Goal: Transaction & Acquisition: Purchase product/service

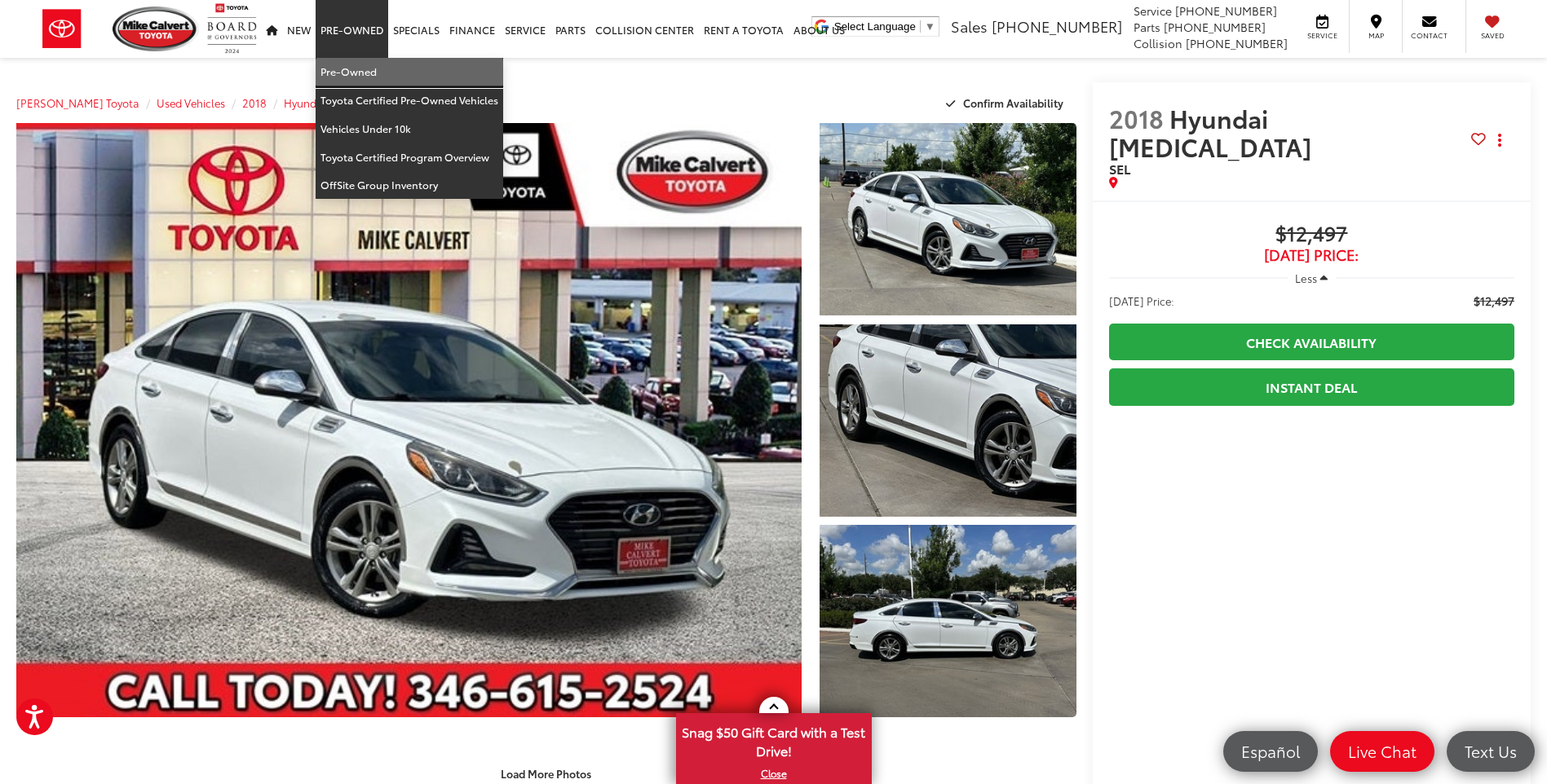
click at [348, 73] on link "Pre-Owned" at bounding box center [409, 72] width 187 height 28
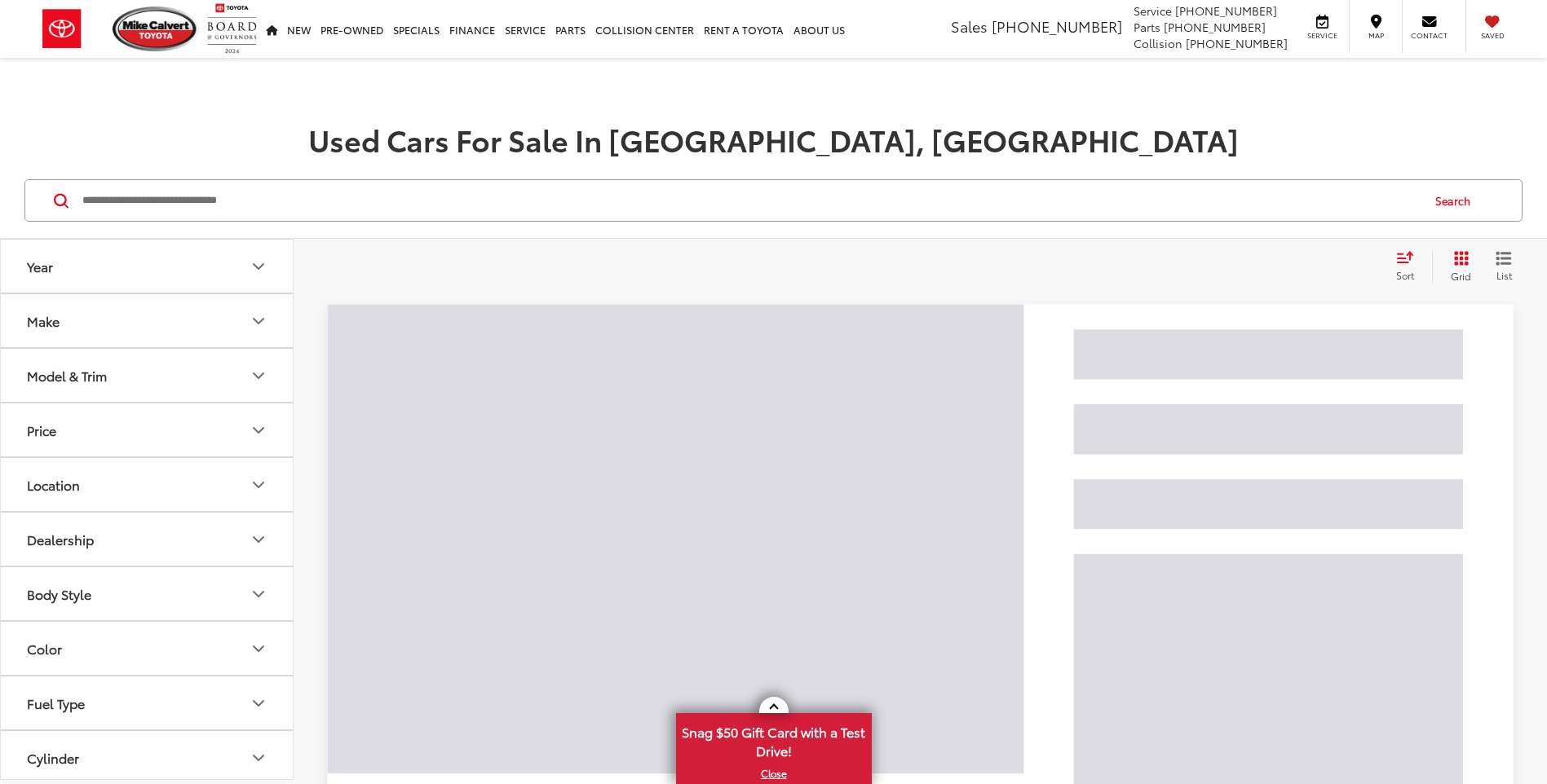
click at [217, 203] on input "Search by Make, Model, or Keyword" at bounding box center [750, 200] width 1339 height 39
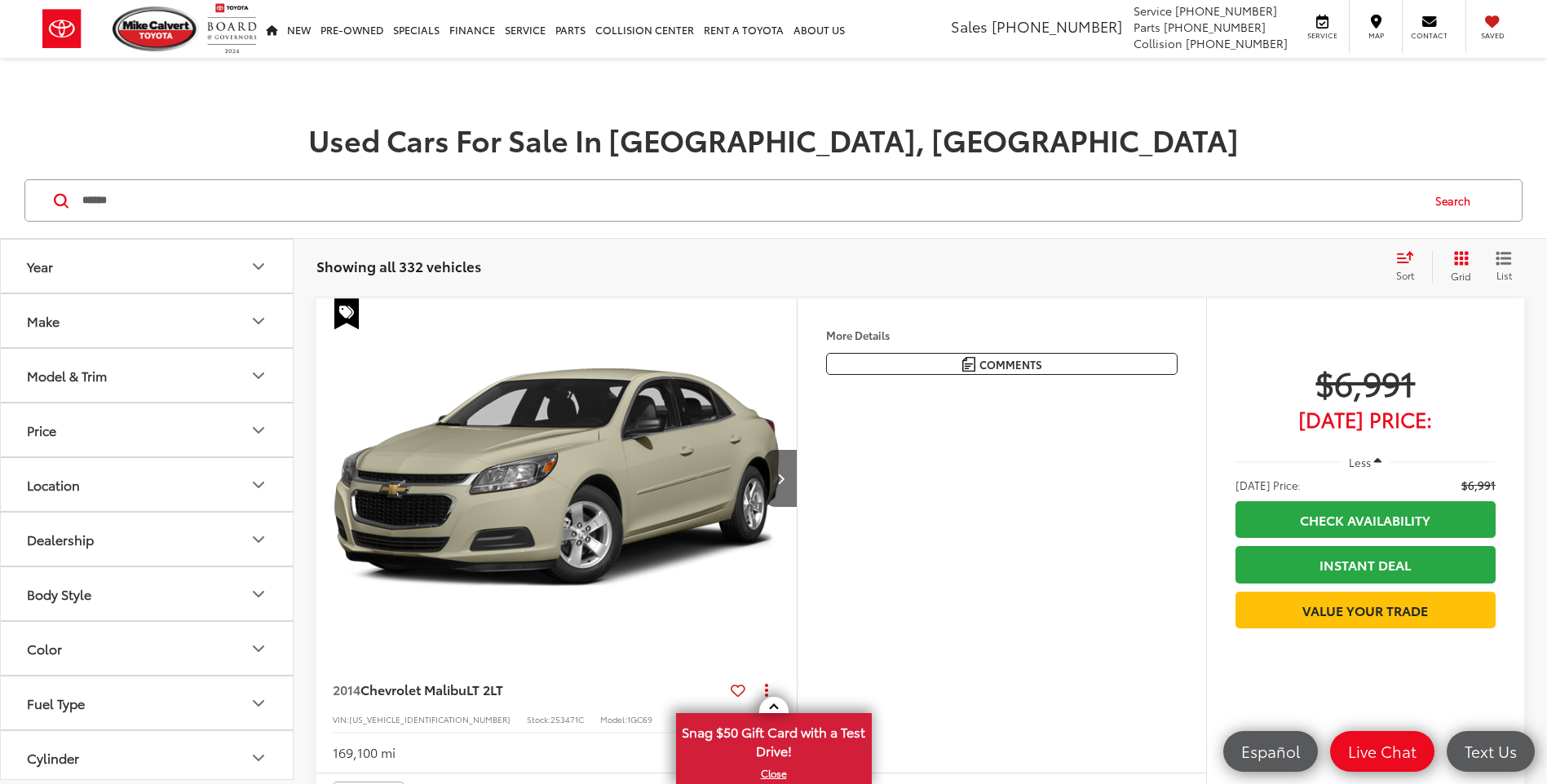
type input "*****"
click at [1441, 197] on button "Search" at bounding box center [1457, 200] width 75 height 41
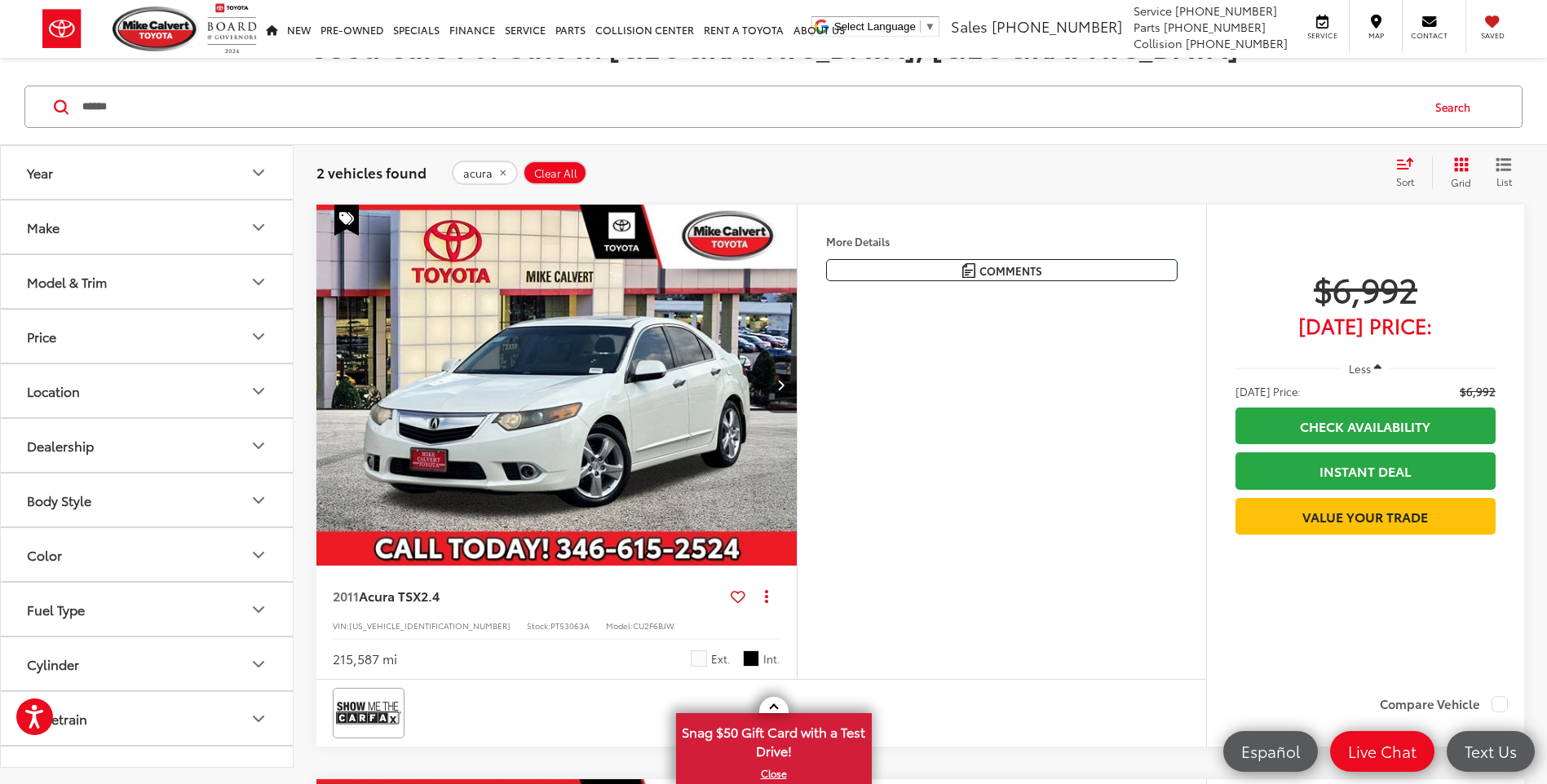
scroll to position [82, 0]
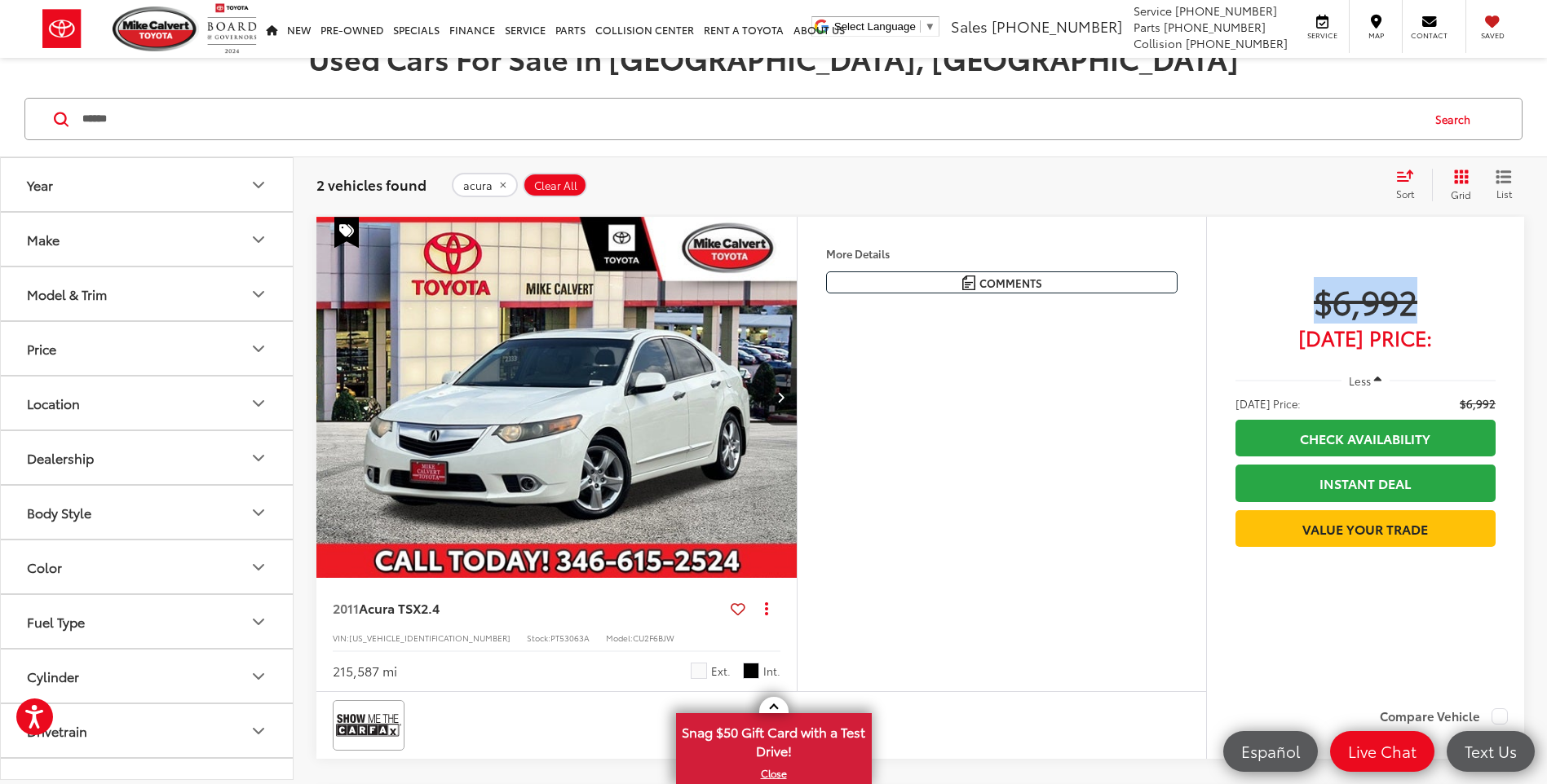
drag, startPoint x: 1306, startPoint y: 303, endPoint x: 1446, endPoint y: 293, distance: 140.4
click at [1446, 293] on span "$6,992" at bounding box center [1365, 301] width 260 height 41
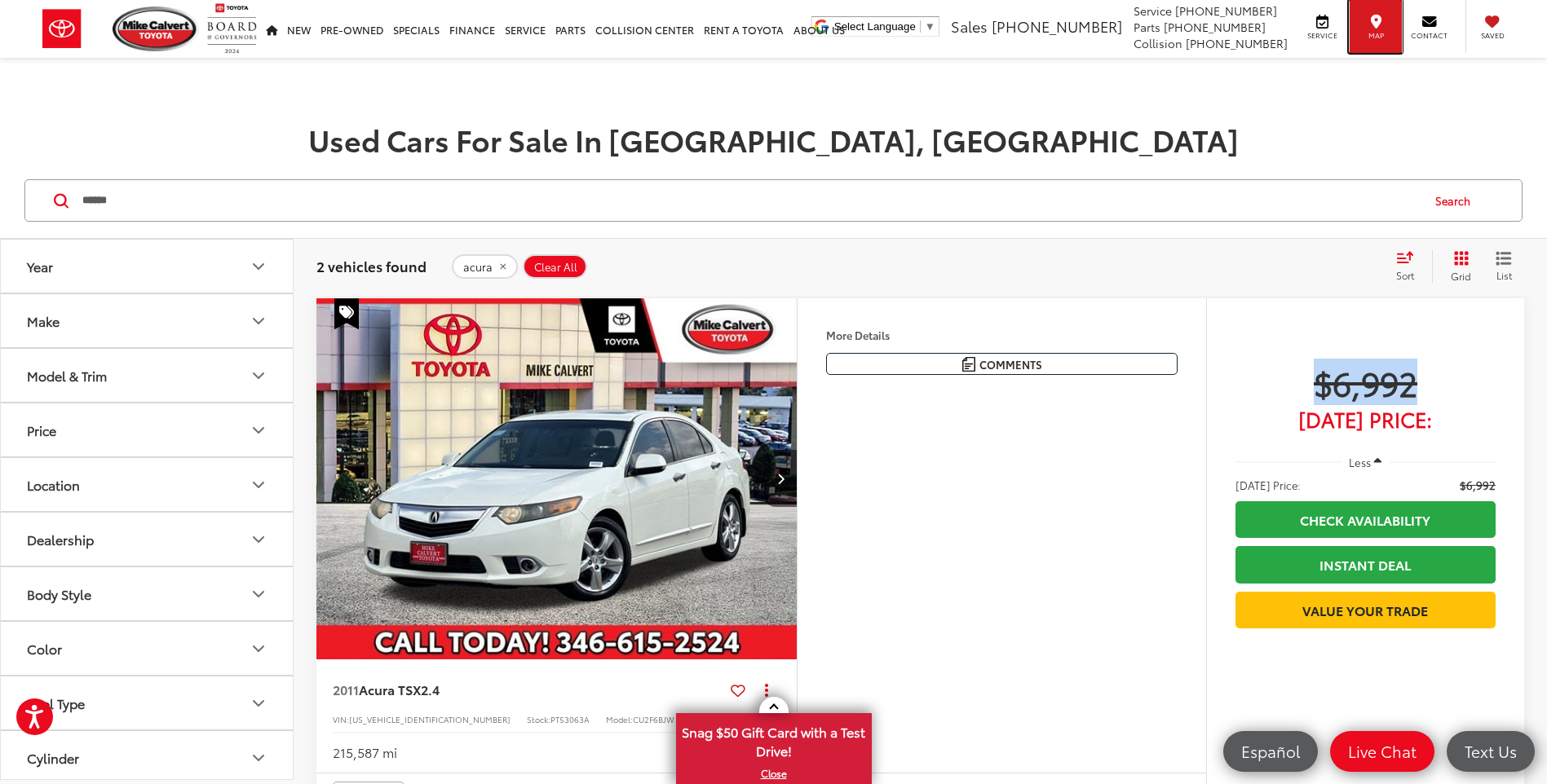
click at [1382, 22] on icon at bounding box center [1376, 21] width 11 height 1
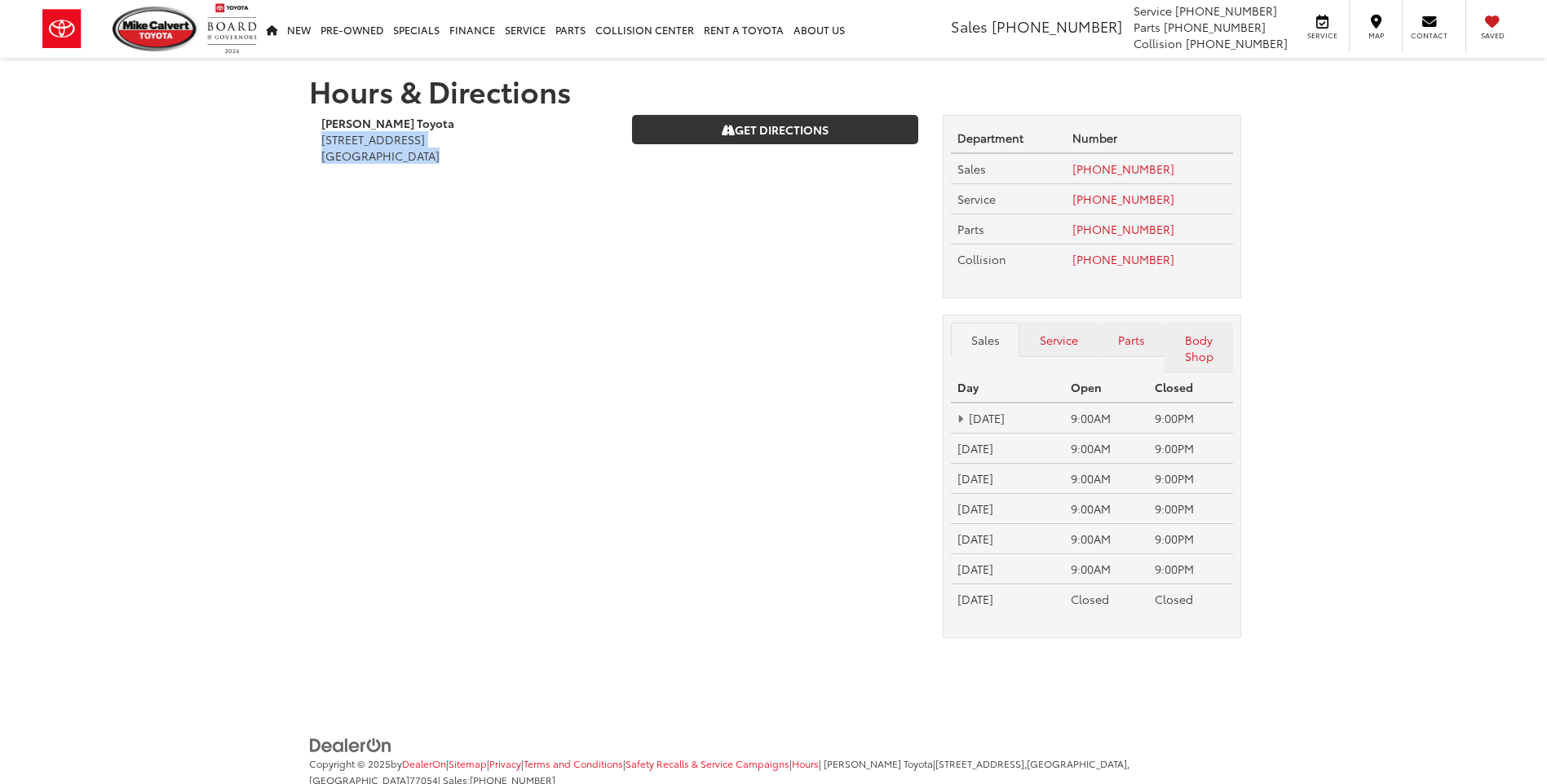
drag, startPoint x: 444, startPoint y: 159, endPoint x: 356, endPoint y: 143, distance: 89.4
click at [320, 136] on div "Mike Calvert Toyota 2333 South Loop West Houston, TX 77054" at bounding box center [464, 147] width 311 height 65
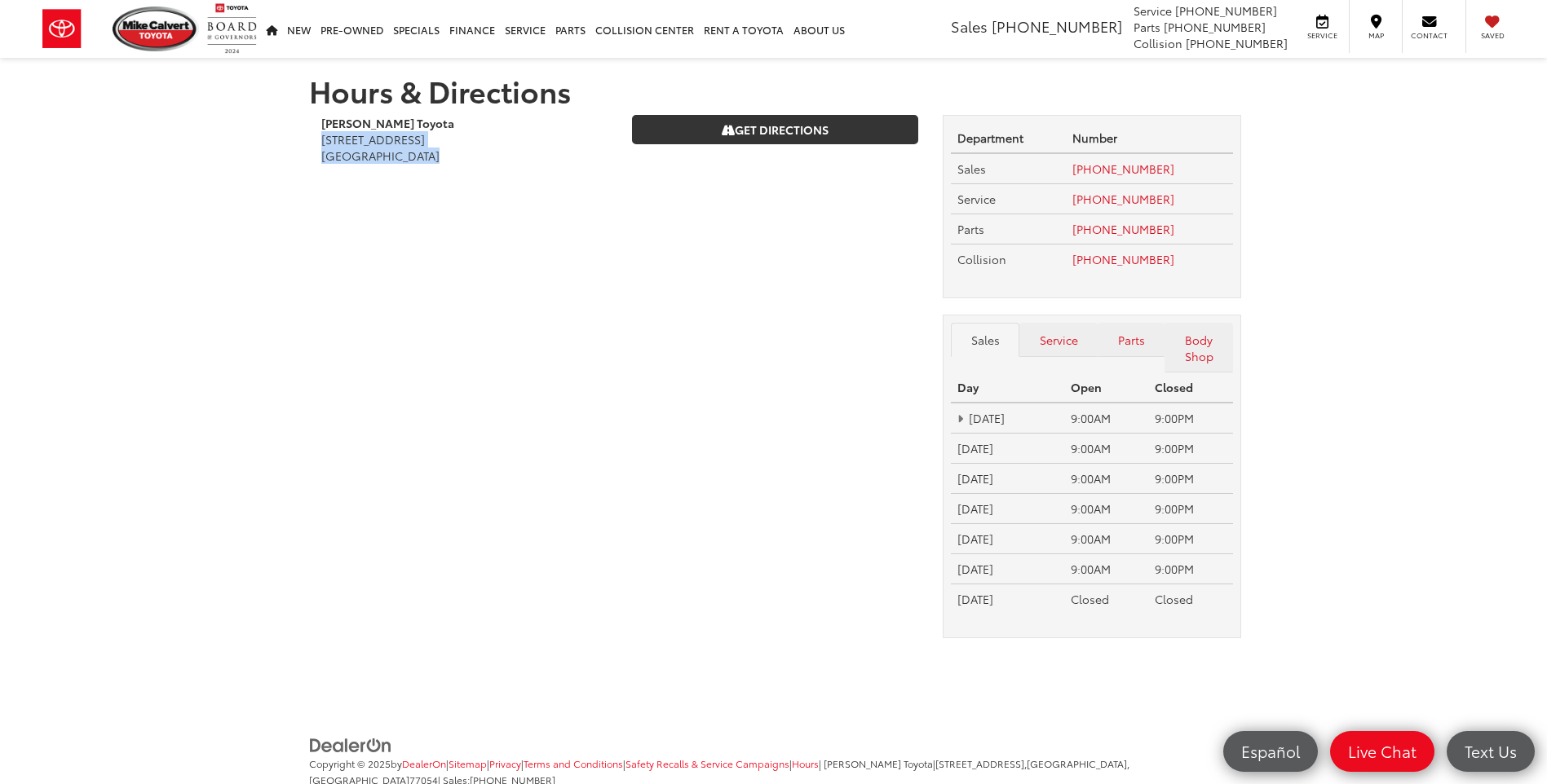
drag, startPoint x: 356, startPoint y: 143, endPoint x: 412, endPoint y: 162, distance: 59.1
click at [494, 152] on address "2333 South Loop West Houston, TX 77054" at bounding box center [464, 147] width 286 height 33
drag, startPoint x: 434, startPoint y: 161, endPoint x: 315, endPoint y: 124, distance: 124.6
click at [315, 124] on div "Mike Calvert Toyota 2333 South Loop West Houston, TX 77054" at bounding box center [464, 147] width 311 height 65
